Goal: Task Accomplishment & Management: Manage account settings

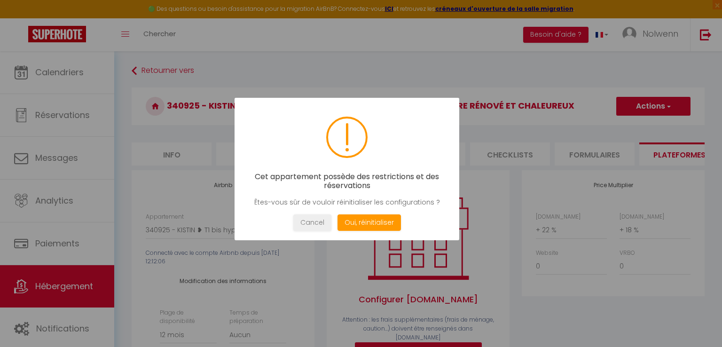
select select "3996-564309541752003509"
select select "365"
select select "EUR"
select select
select select "+ 22 %"
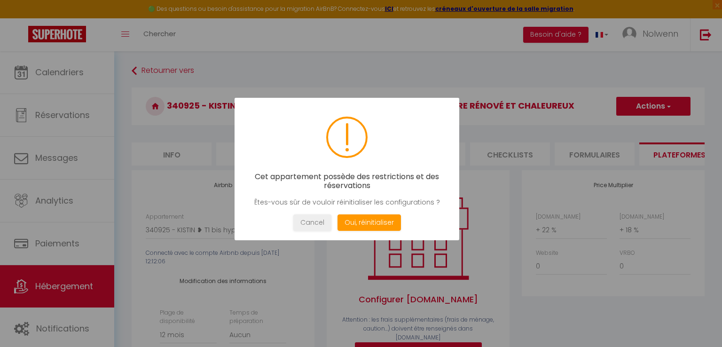
select select "+ 18 %"
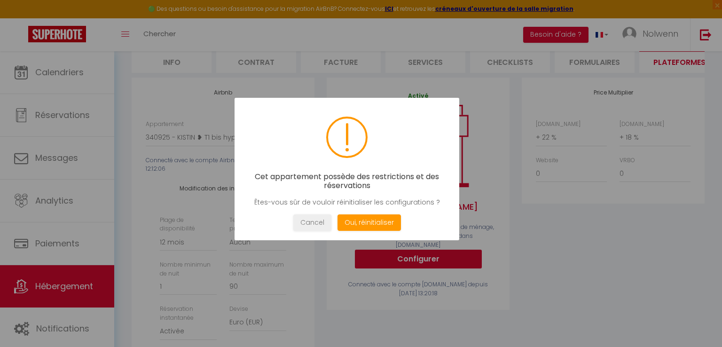
scroll to position [93, 0]
click at [311, 223] on button "Cancel" at bounding box center [312, 222] width 38 height 16
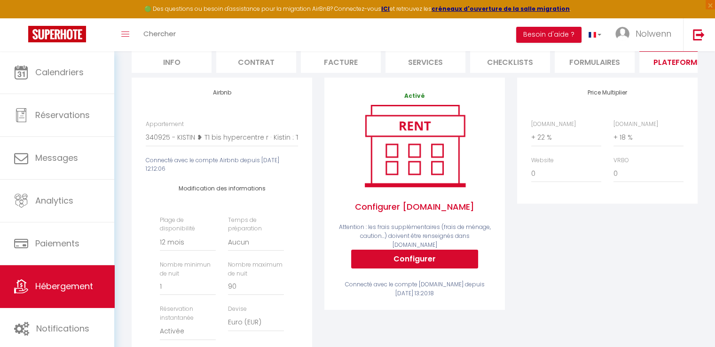
click at [626, 281] on div "Price Multiplier [DOMAIN_NAME] 0 + 1 % + 2 % + 3 % + 4 % + 5 % + 6 % + 7 %" at bounding box center [607, 256] width 193 height 357
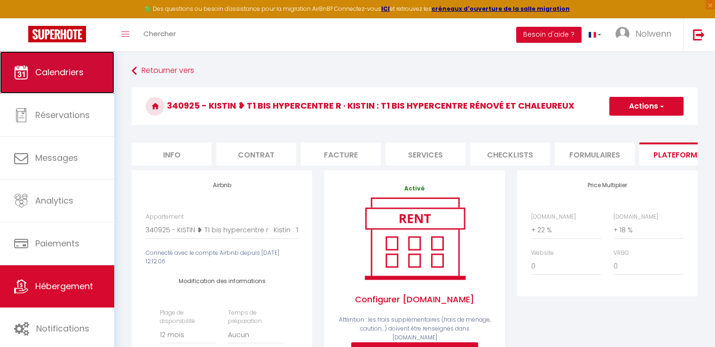
click at [46, 63] on link "Calendriers" at bounding box center [57, 72] width 114 height 42
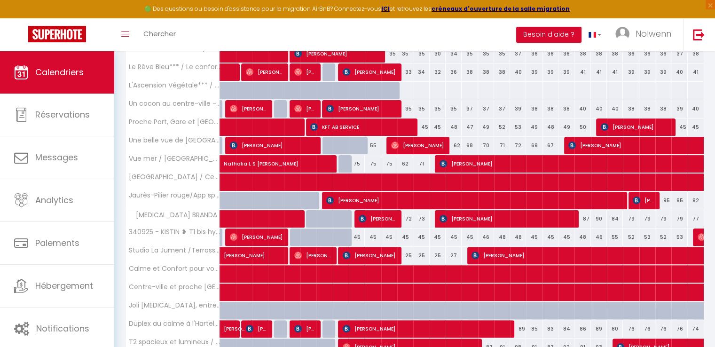
scroll to position [261, 0]
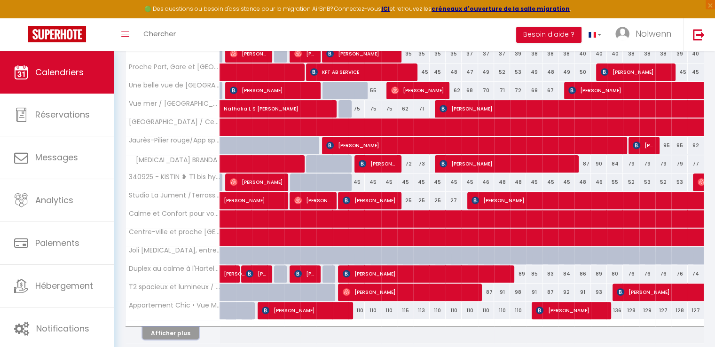
click at [164, 330] on button "Afficher plus" at bounding box center [171, 333] width 56 height 13
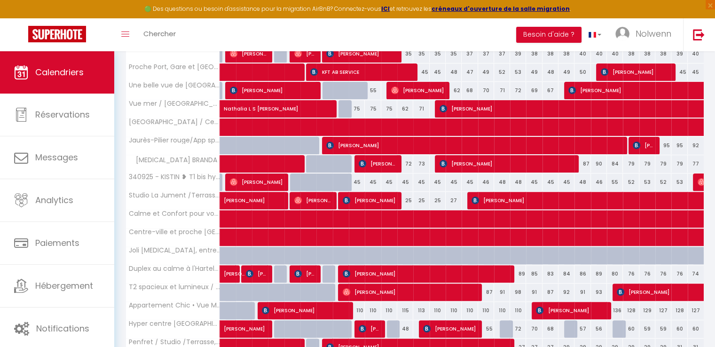
scroll to position [0, 0]
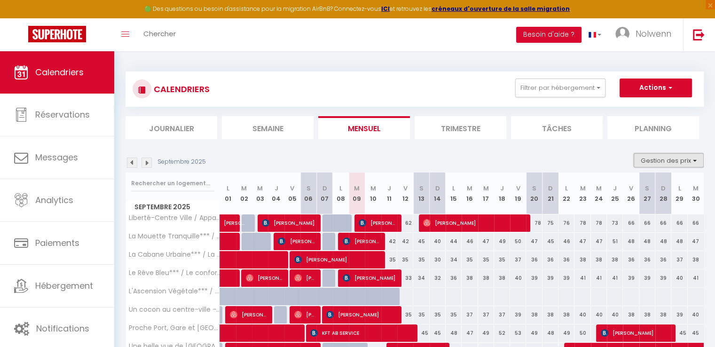
click at [678, 162] on button "Gestion des prix" at bounding box center [669, 160] width 70 height 14
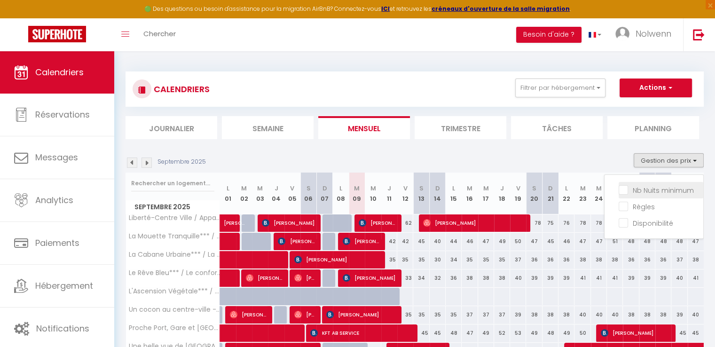
click at [640, 192] on input "Nb Nuits minimum" at bounding box center [661, 189] width 85 height 9
checkbox input "true"
